Goal: Book appointment/travel/reservation

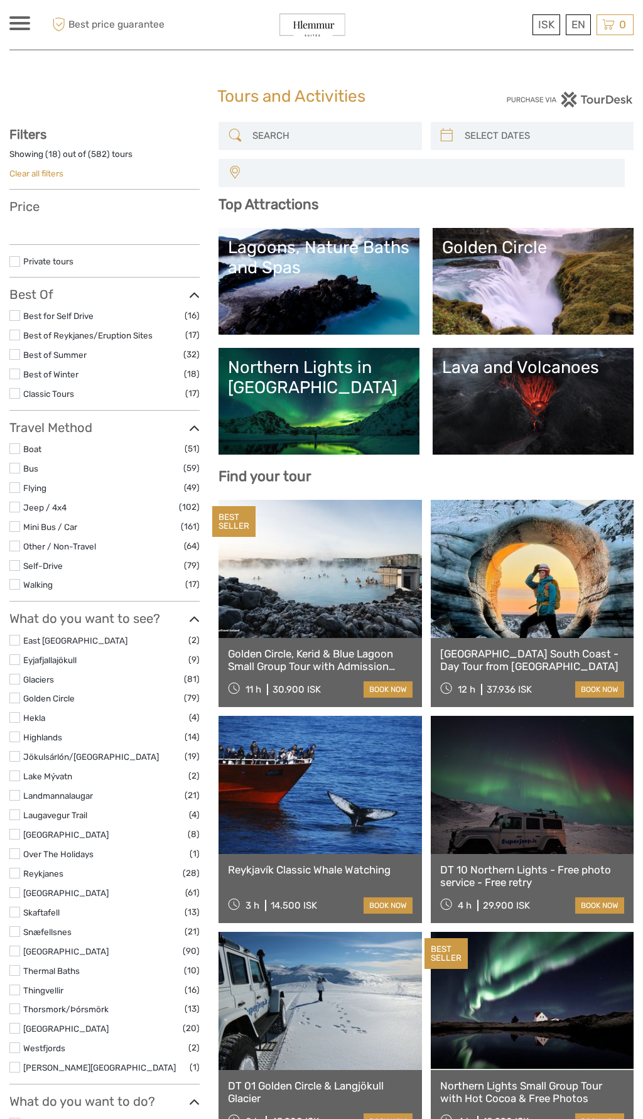
select select
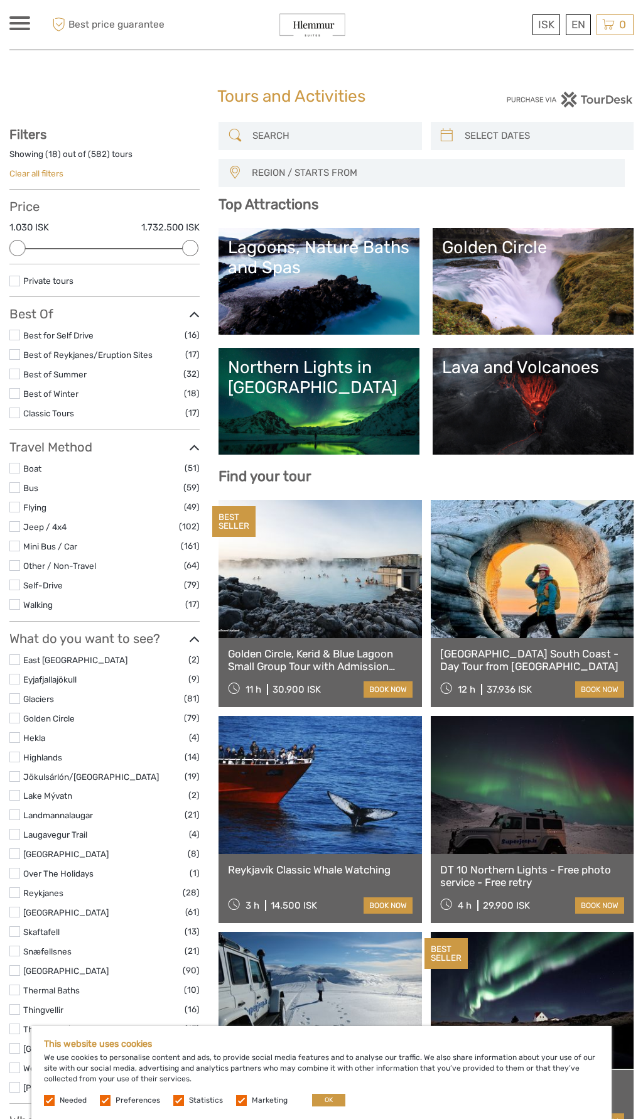
click at [488, 296] on link "Golden Circle" at bounding box center [533, 281] width 182 height 88
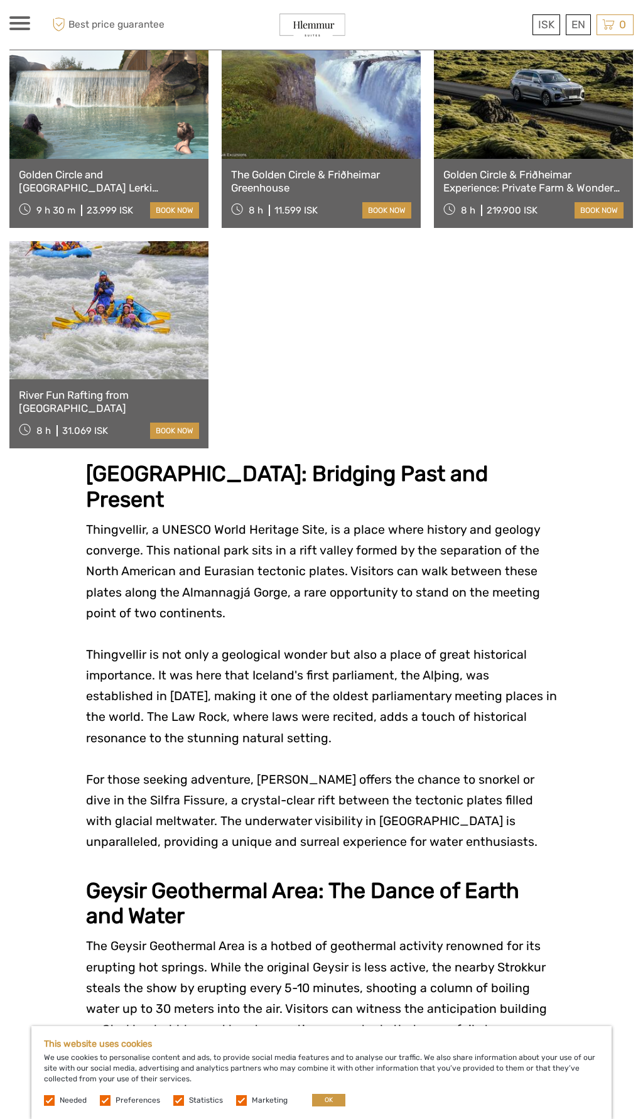
scroll to position [1363, 0]
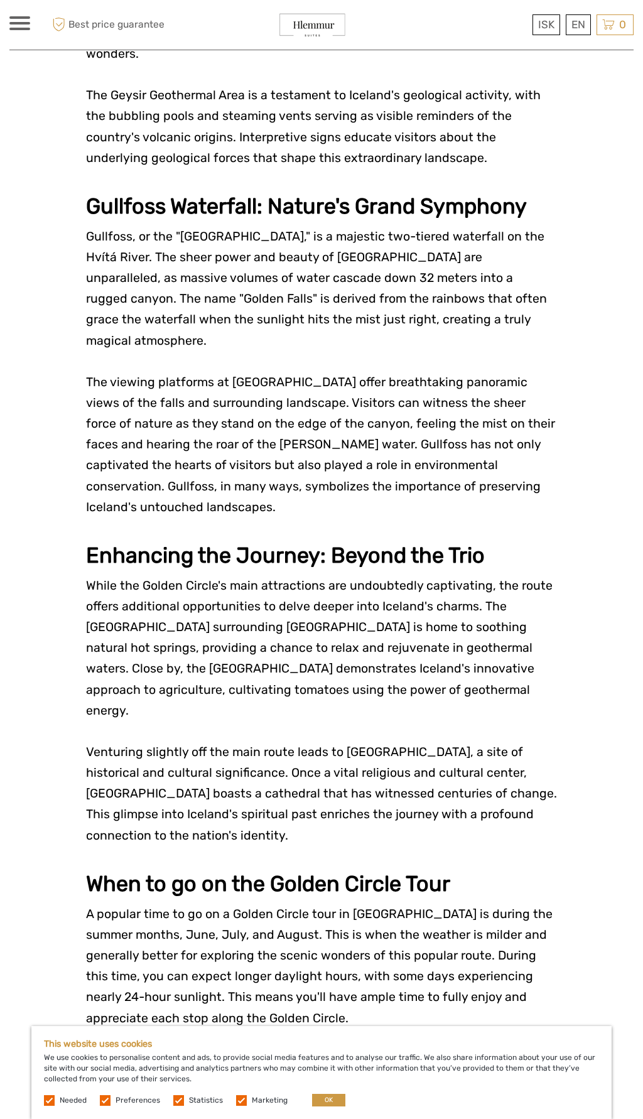
click at [554, 846] on p at bounding box center [321, 856] width 471 height 21
click at [555, 742] on p "Venturing slightly off the main route leads to Skálholt, a site of historical a…" at bounding box center [321, 794] width 471 height 104
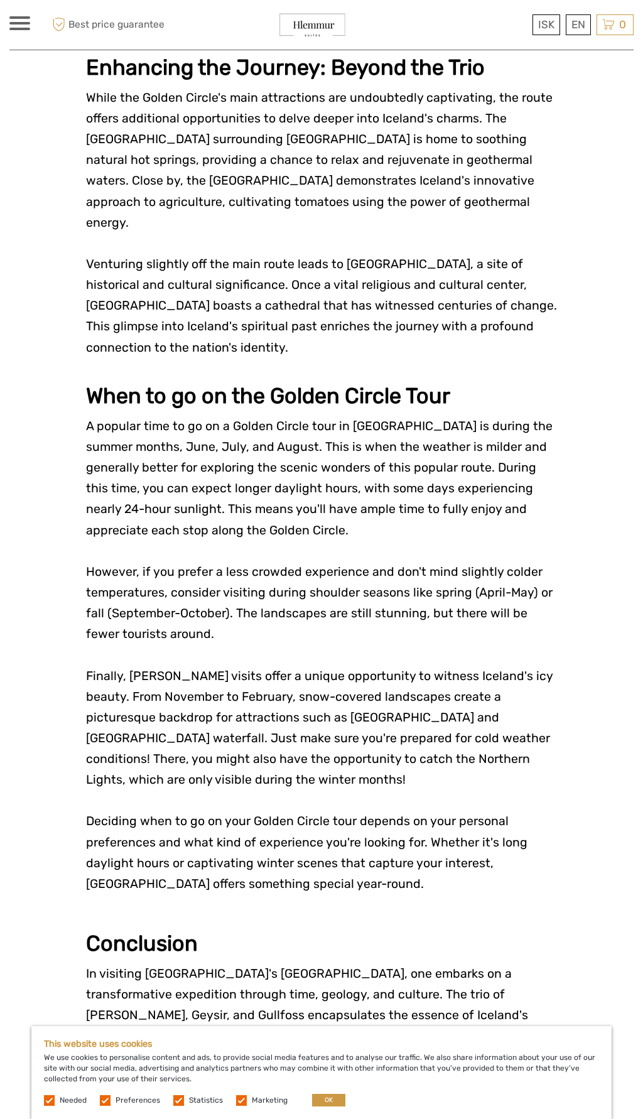
scroll to position [2974, 0]
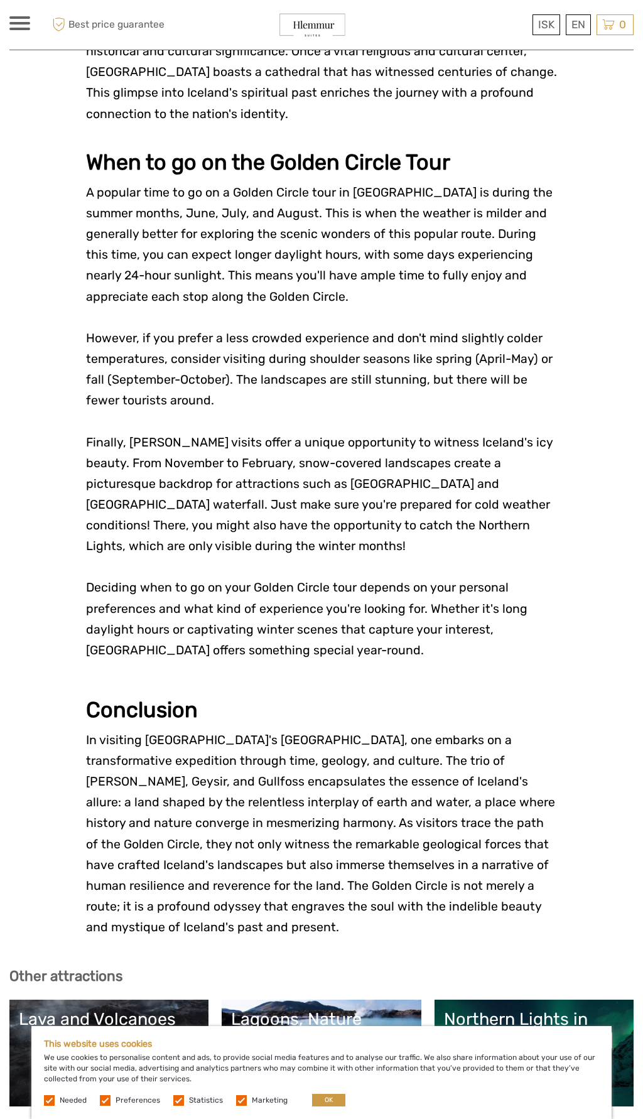
scroll to position [3213, 0]
